Goal: Task Accomplishment & Management: Manage account settings

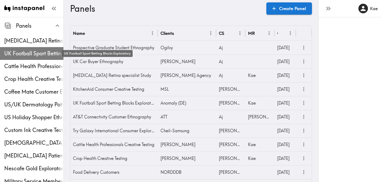
click at [28, 50] on span "UK Football Sport Betting Blocks Exploratory" at bounding box center [33, 53] width 59 height 7
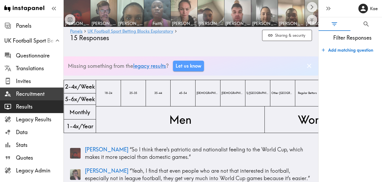
click at [32, 91] on span "Recruitment" at bounding box center [40, 93] width 48 height 7
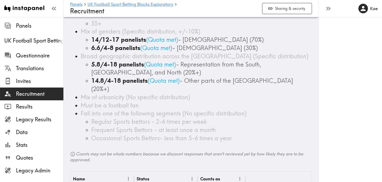
scroll to position [190, 0]
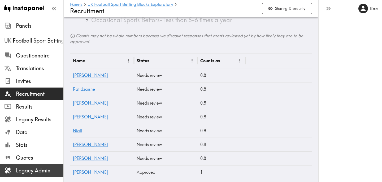
click at [52, 171] on span "Legacy Admin" at bounding box center [40, 169] width 48 height 7
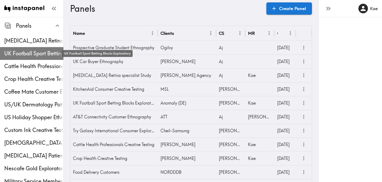
click at [38, 51] on span "UK Football Sport Betting Blocks Exploratory" at bounding box center [33, 53] width 59 height 7
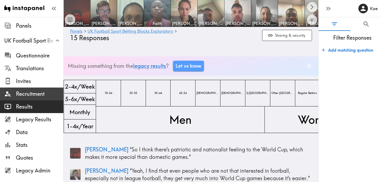
click at [42, 92] on span "Recruitment" at bounding box center [40, 93] width 48 height 7
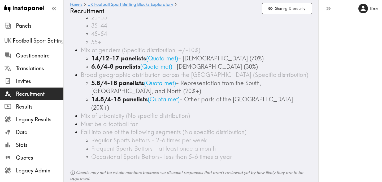
scroll to position [218, 0]
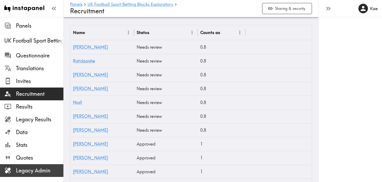
click at [46, 173] on span "Legacy Admin" at bounding box center [40, 169] width 48 height 7
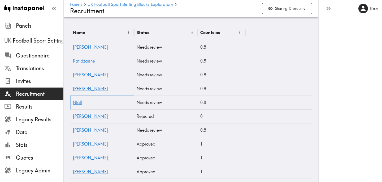
click at [79, 100] on link "Niall" at bounding box center [77, 102] width 9 height 5
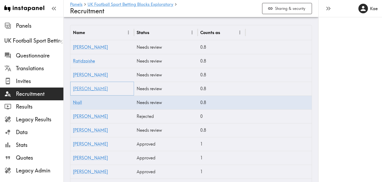
click at [78, 86] on link "[PERSON_NAME]" at bounding box center [90, 88] width 35 height 5
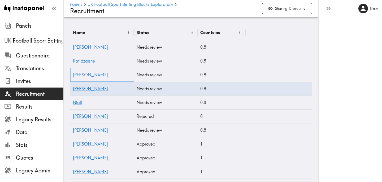
click at [79, 72] on link "[PERSON_NAME]" at bounding box center [90, 74] width 35 height 5
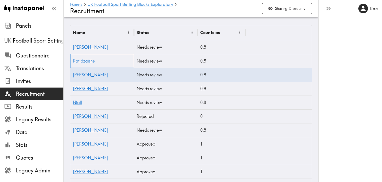
click at [89, 58] on link "Ratidzaishe" at bounding box center [84, 60] width 22 height 5
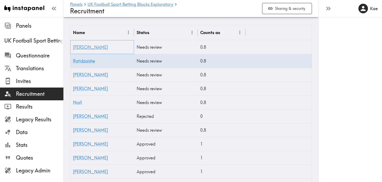
click at [76, 44] on link "[PERSON_NAME]" at bounding box center [90, 46] width 35 height 5
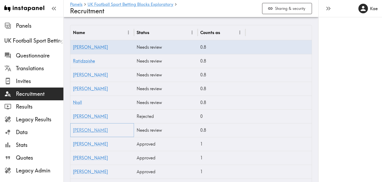
click at [79, 127] on link "[PERSON_NAME]" at bounding box center [90, 129] width 35 height 5
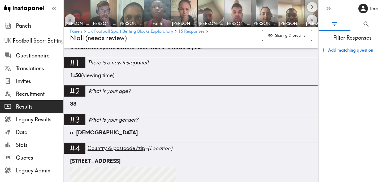
scroll to position [197, 0]
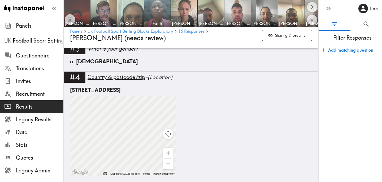
scroll to position [268, 0]
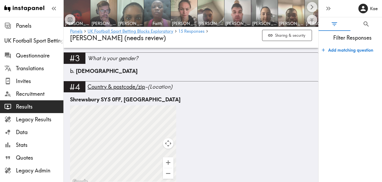
scroll to position [253, 0]
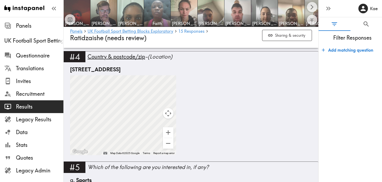
scroll to position [274, 0]
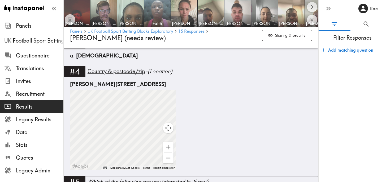
scroll to position [278, 0]
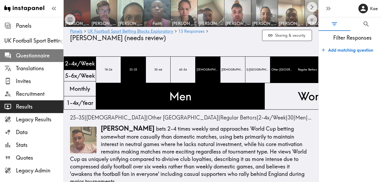
click at [36, 58] on span "Questionnaire" at bounding box center [40, 55] width 48 height 7
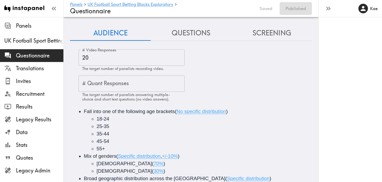
scroll to position [59, 0]
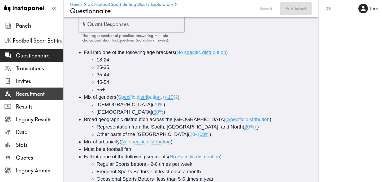
click at [37, 93] on span "Recruitment" at bounding box center [40, 93] width 48 height 7
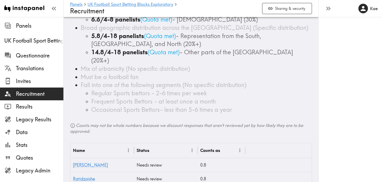
scroll to position [184, 0]
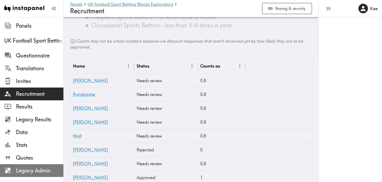
click at [44, 169] on span "Legacy Admin" at bounding box center [40, 169] width 48 height 7
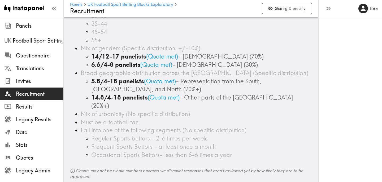
scroll to position [59, 0]
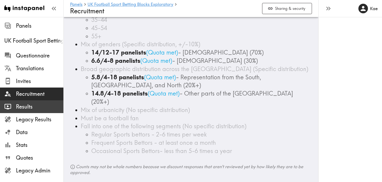
click at [34, 109] on span "Results" at bounding box center [40, 106] width 48 height 7
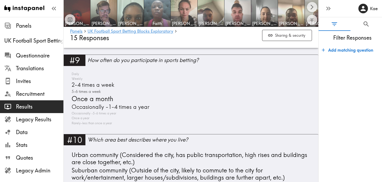
scroll to position [1034, 0]
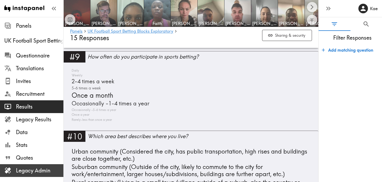
click at [40, 168] on span "Legacy Admin" at bounding box center [40, 169] width 48 height 7
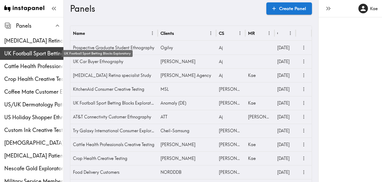
click at [38, 51] on span "UK Football Sport Betting Blocks Exploratory" at bounding box center [33, 53] width 59 height 7
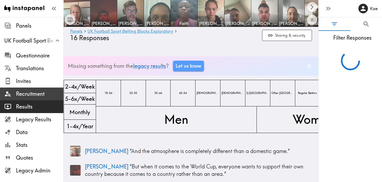
click at [33, 94] on span "Recruitment" at bounding box center [40, 93] width 48 height 7
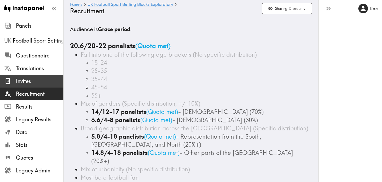
click at [33, 80] on span "Invites" at bounding box center [40, 80] width 48 height 7
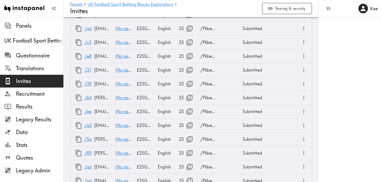
scroll to position [687, 0]
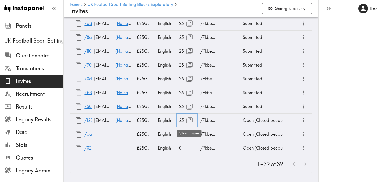
click at [190, 120] on icon "button" at bounding box center [189, 120] width 7 height 7
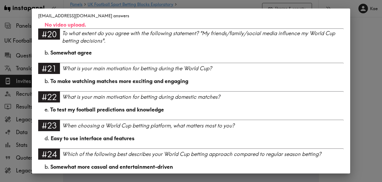
scroll to position [760, 0]
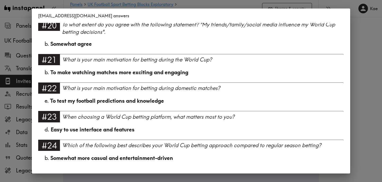
click at [350, 98] on div "[EMAIL_ADDRESS][DOMAIN_NAME] answers Language English Segment 35-44 [DEMOGRAPHI…" at bounding box center [191, 91] width 382 height 182
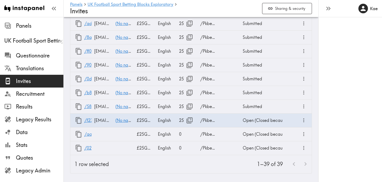
click at [305, 164] on div at bounding box center [299, 163] width 23 height 11
click at [295, 164] on div at bounding box center [299, 163] width 23 height 11
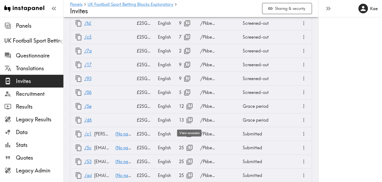
scroll to position [381, 0]
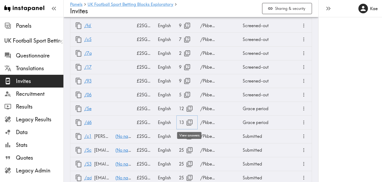
click at [190, 122] on icon "button" at bounding box center [190, 122] width 6 height 6
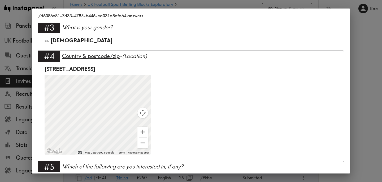
scroll to position [439, 0]
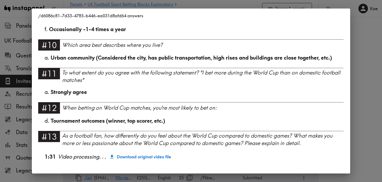
click at [371, 84] on div "/d6086c81-7d33-4785-b446-ea031d8afd64 answers Language English Segment 45-54 [D…" at bounding box center [191, 91] width 382 height 182
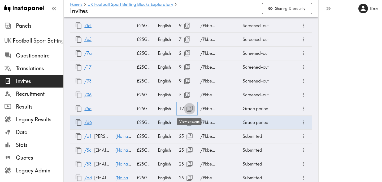
click at [188, 109] on icon "button" at bounding box center [190, 108] width 6 height 6
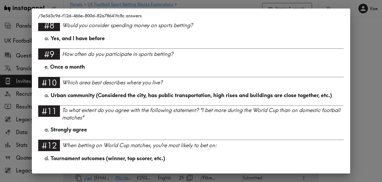
scroll to position [402, 0]
click at [359, 82] on div "/5e5d3c9d-f12d-466e-800d-82a78641fc8c answers Language English Segment 45-54 [D…" at bounding box center [191, 91] width 382 height 182
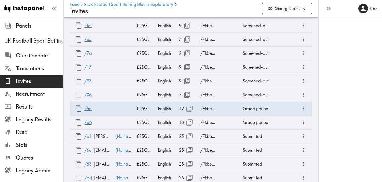
click at [348, 85] on div "Kae" at bounding box center [351, 91] width 64 height 182
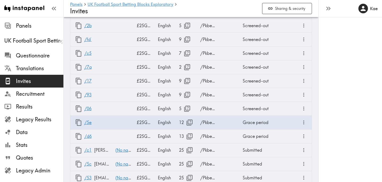
scroll to position [402, 0]
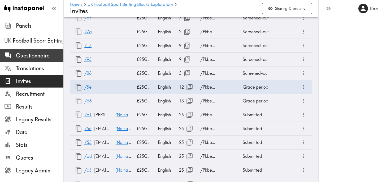
click at [34, 51] on span "Questionnaire" at bounding box center [40, 56] width 48 height 10
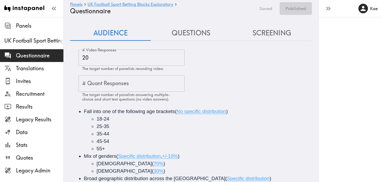
click at [93, 58] on input "20" at bounding box center [132, 57] width 106 height 16
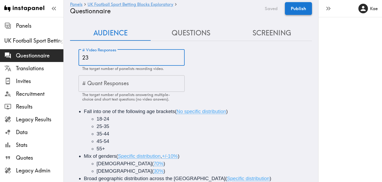
type input "23"
click at [299, 12] on button "Publish" at bounding box center [298, 8] width 27 height 13
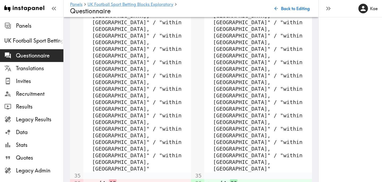
scroll to position [746, 0]
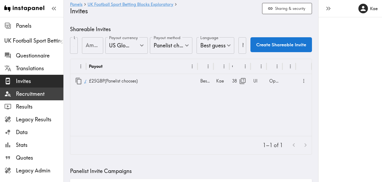
click at [43, 96] on span "Recruitment" at bounding box center [40, 93] width 48 height 7
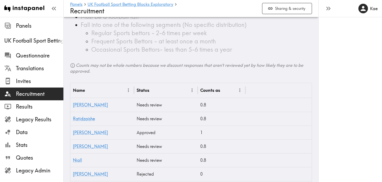
scroll to position [178, 0]
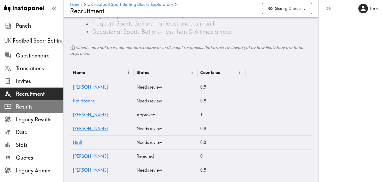
click at [46, 106] on span "Results" at bounding box center [40, 106] width 48 height 7
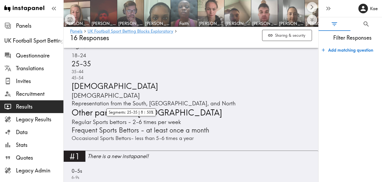
scroll to position [354, 0]
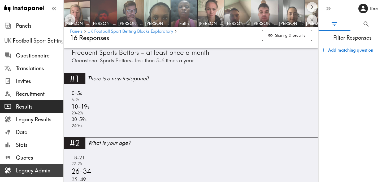
click at [42, 165] on span "Legacy Admin" at bounding box center [40, 170] width 48 height 10
